Goal: Transaction & Acquisition: Purchase product/service

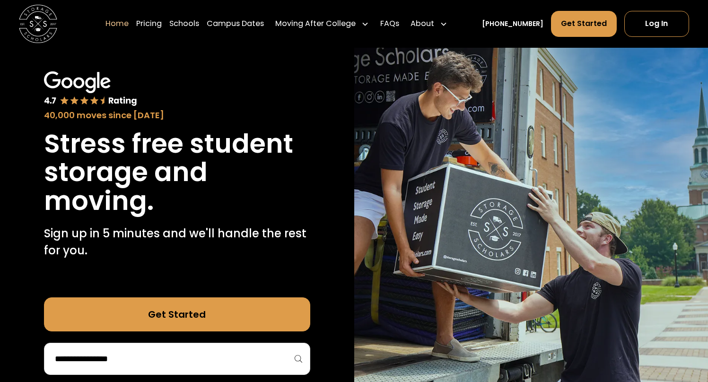
scroll to position [38, 0]
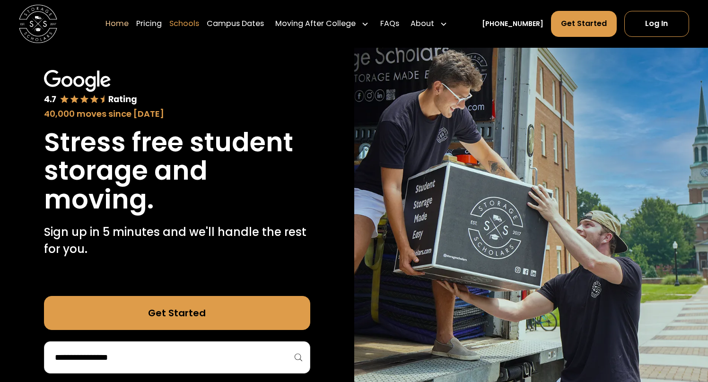
click at [199, 25] on link "Schools" at bounding box center [184, 23] width 30 height 26
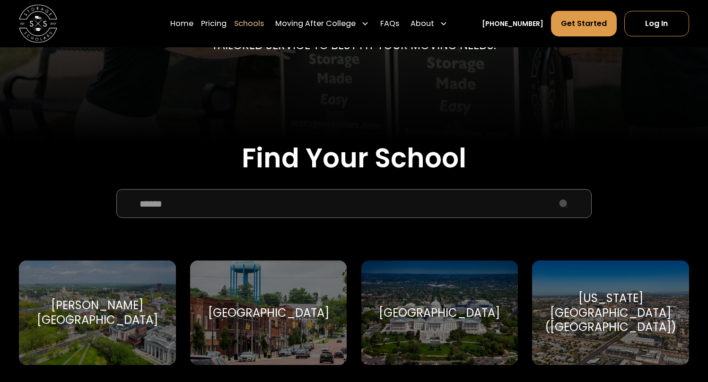
scroll to position [219, 0]
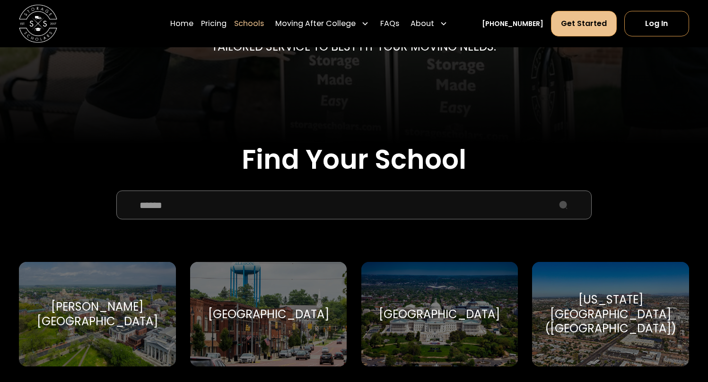
click at [590, 30] on link "Get Started" at bounding box center [584, 24] width 66 height 26
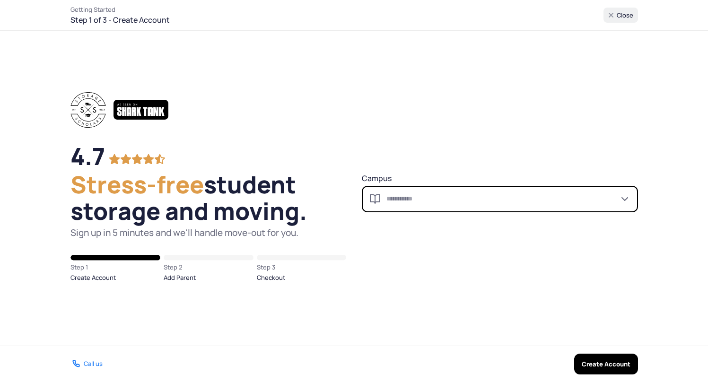
click at [452, 204] on input "Campus" at bounding box center [500, 199] width 276 height 26
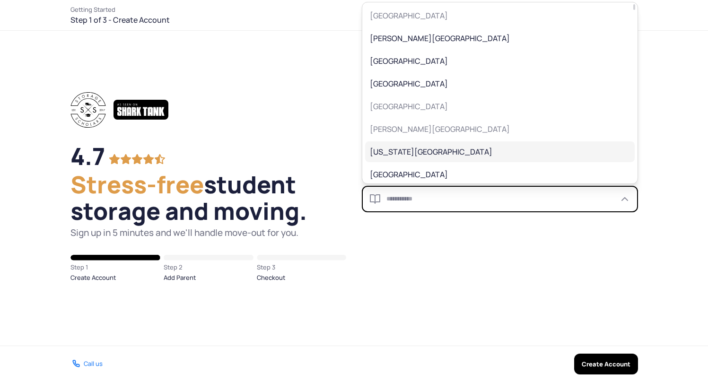
click at [514, 155] on span "Arizona State University" at bounding box center [493, 151] width 247 height 11
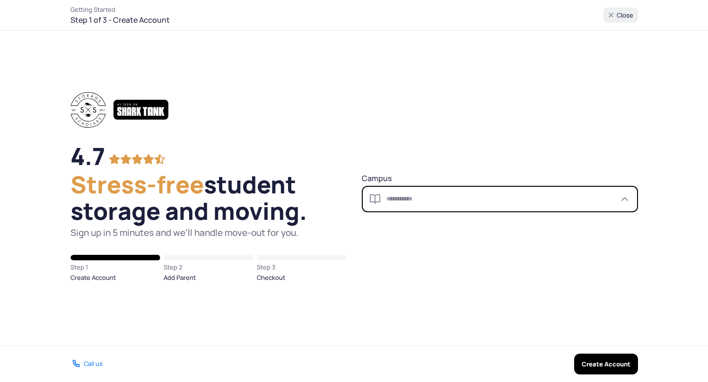
type input "**********"
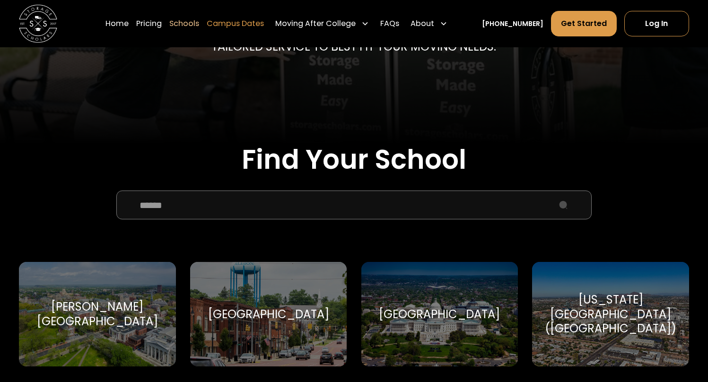
click at [264, 28] on link "Campus Dates" at bounding box center [235, 23] width 57 height 26
click at [162, 23] on link "Pricing" at bounding box center [149, 23] width 26 height 26
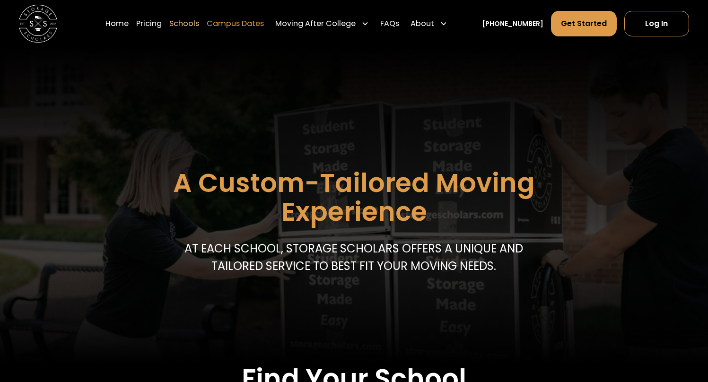
click at [250, 30] on link "Campus Dates" at bounding box center [235, 23] width 57 height 26
click at [31, 9] on img "home" at bounding box center [38, 24] width 38 height 38
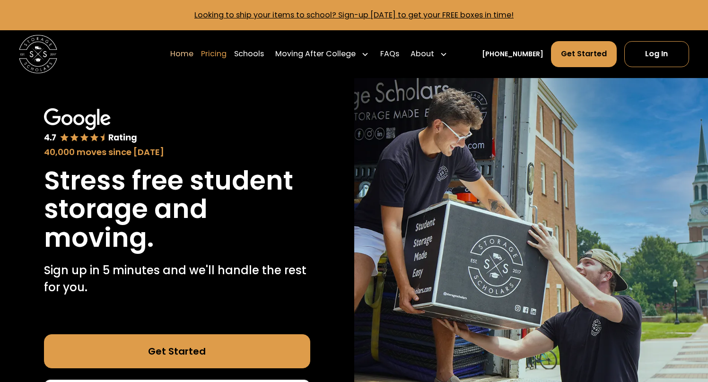
click at [226, 54] on link "Pricing" at bounding box center [214, 54] width 26 height 26
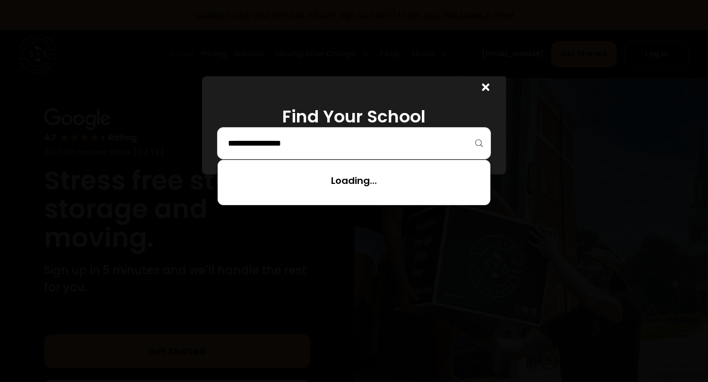
click at [261, 149] on input "search" at bounding box center [354, 143] width 254 height 16
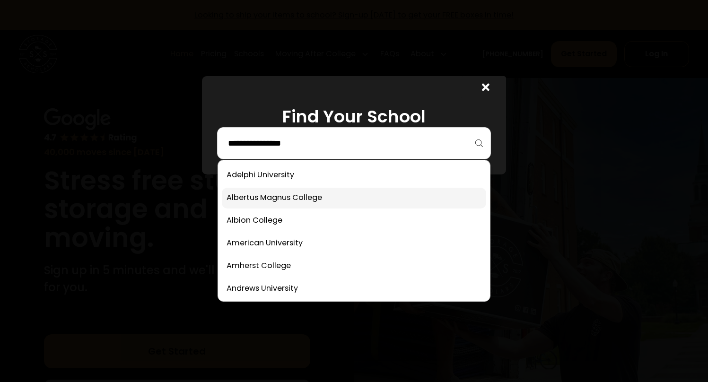
click at [258, 193] on link at bounding box center [354, 198] width 264 height 21
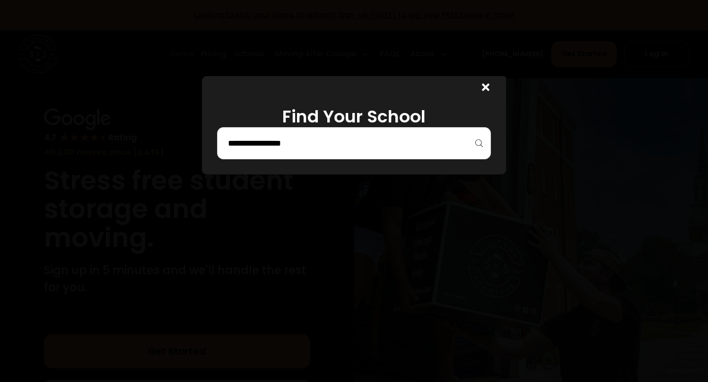
click at [303, 133] on div at bounding box center [354, 143] width 274 height 32
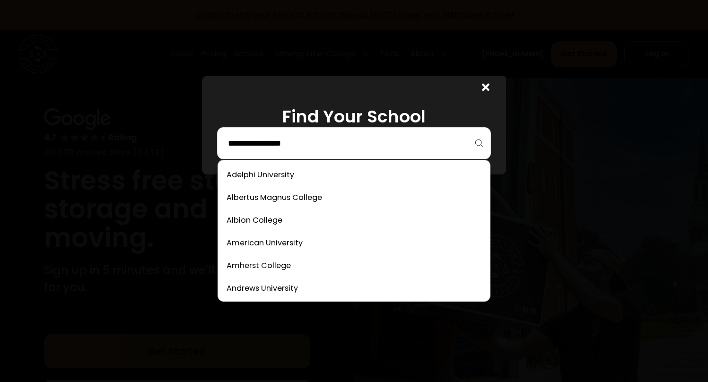
click at [298, 142] on input "search" at bounding box center [354, 143] width 254 height 16
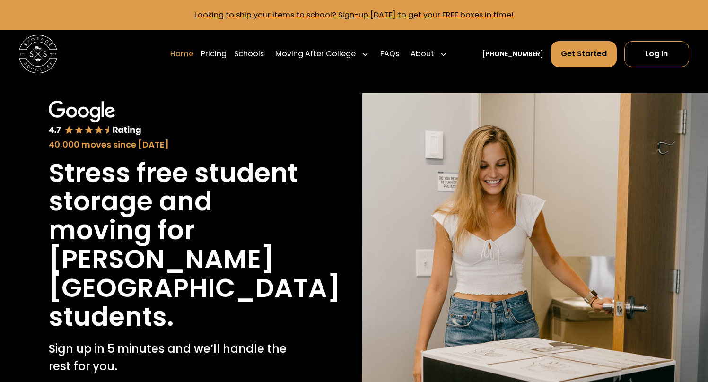
click at [190, 51] on link "Home" at bounding box center [181, 54] width 23 height 26
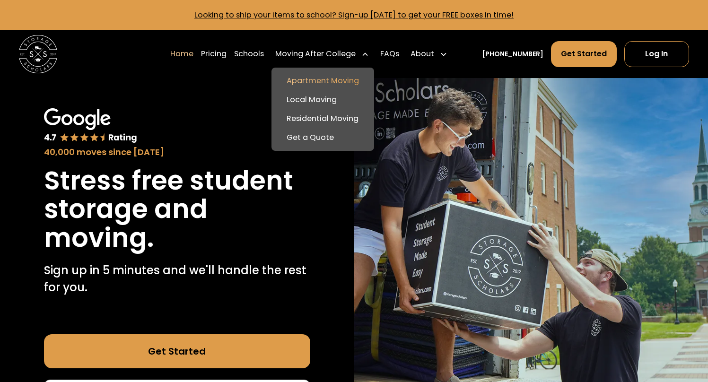
click at [341, 77] on link "Apartment Moving" at bounding box center [322, 80] width 95 height 19
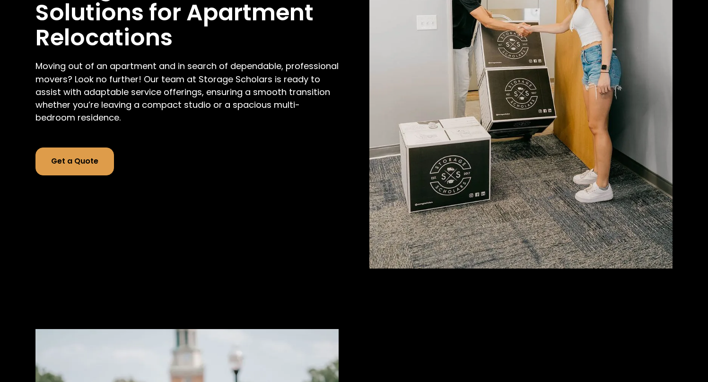
scroll to position [67, 0]
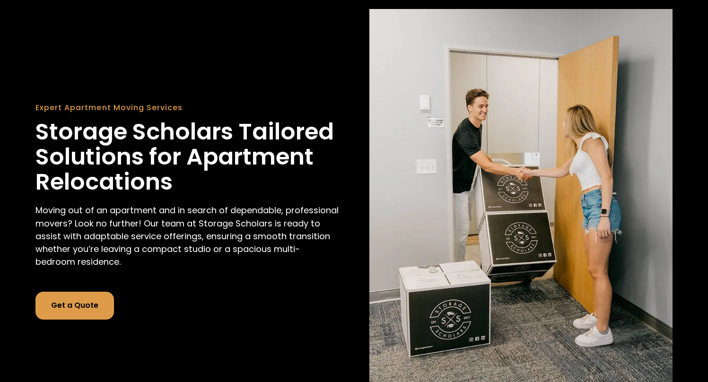
click at [99, 297] on link "Get a Quote" at bounding box center [74, 305] width 78 height 27
